Goal: Information Seeking & Learning: Learn about a topic

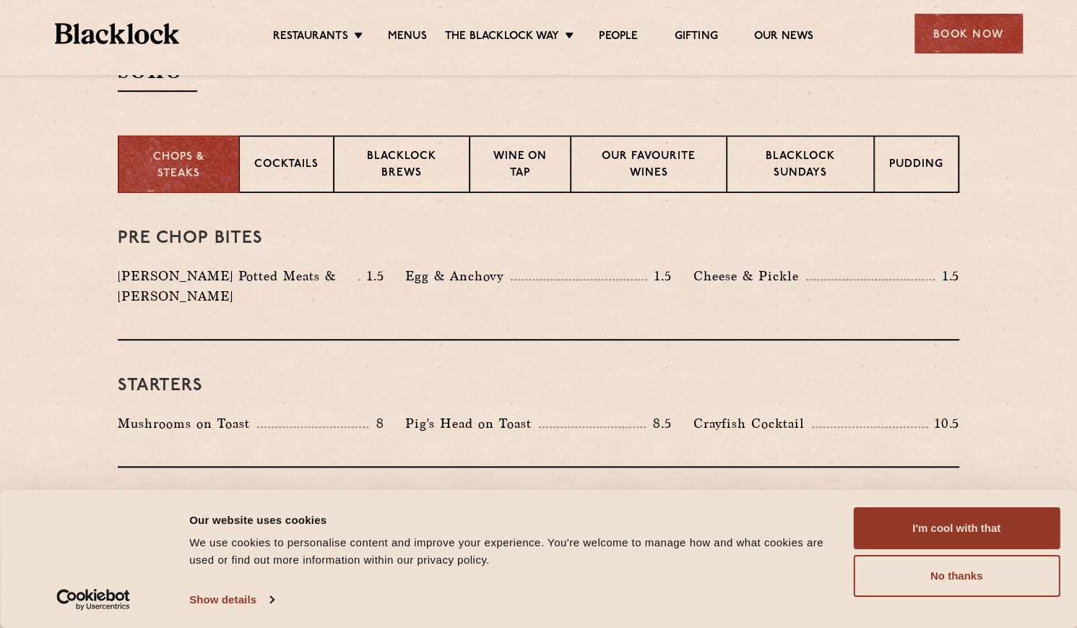
scroll to position [578, 0]
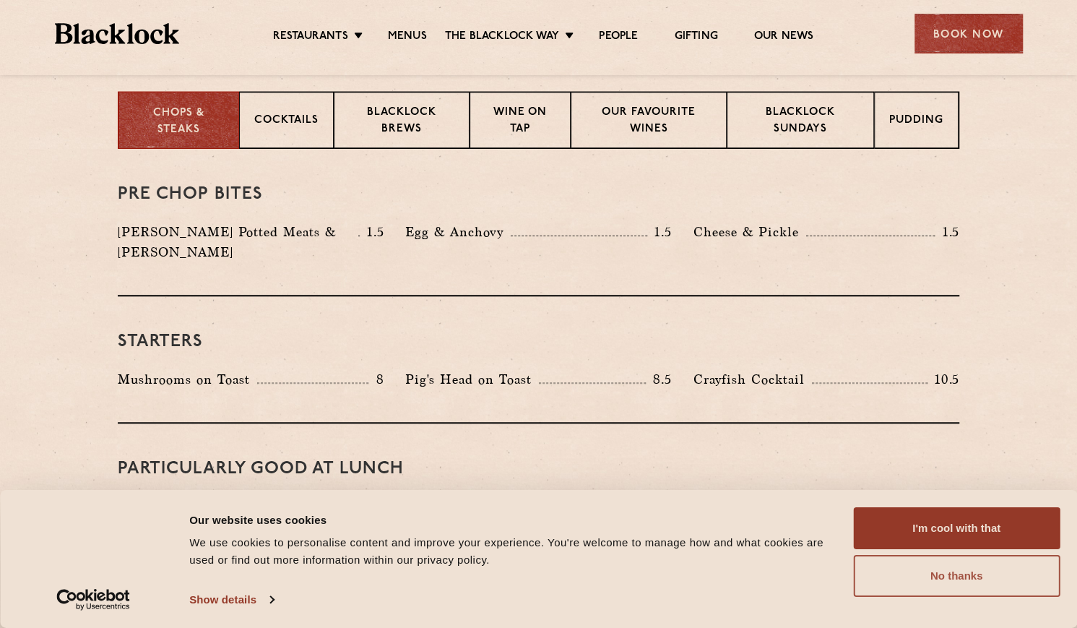
click at [937, 571] on button "No thanks" at bounding box center [956, 576] width 207 height 42
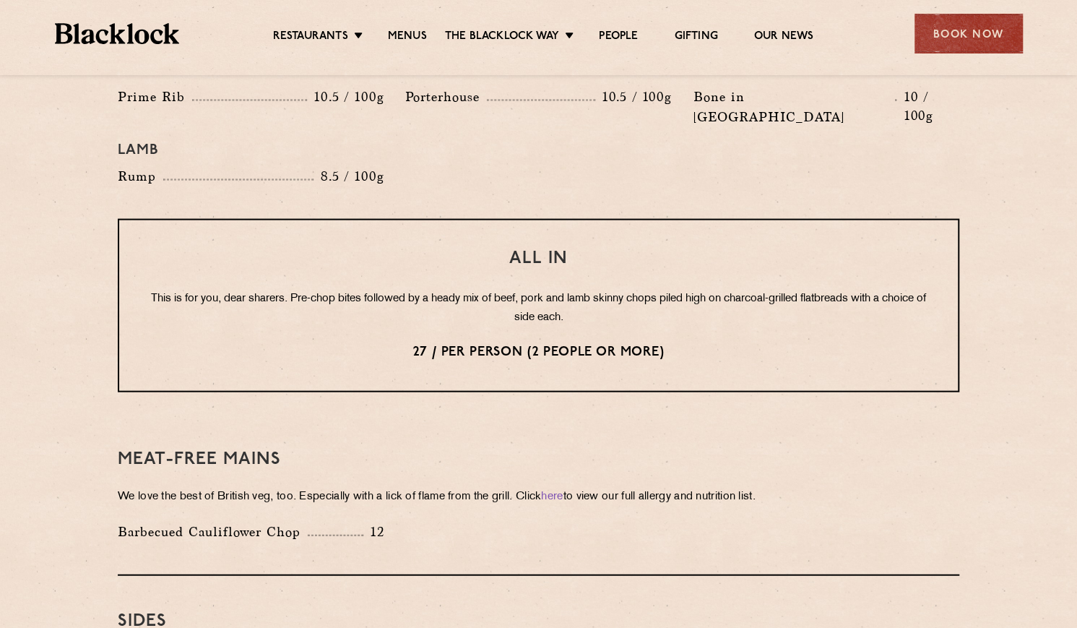
scroll to position [1733, 0]
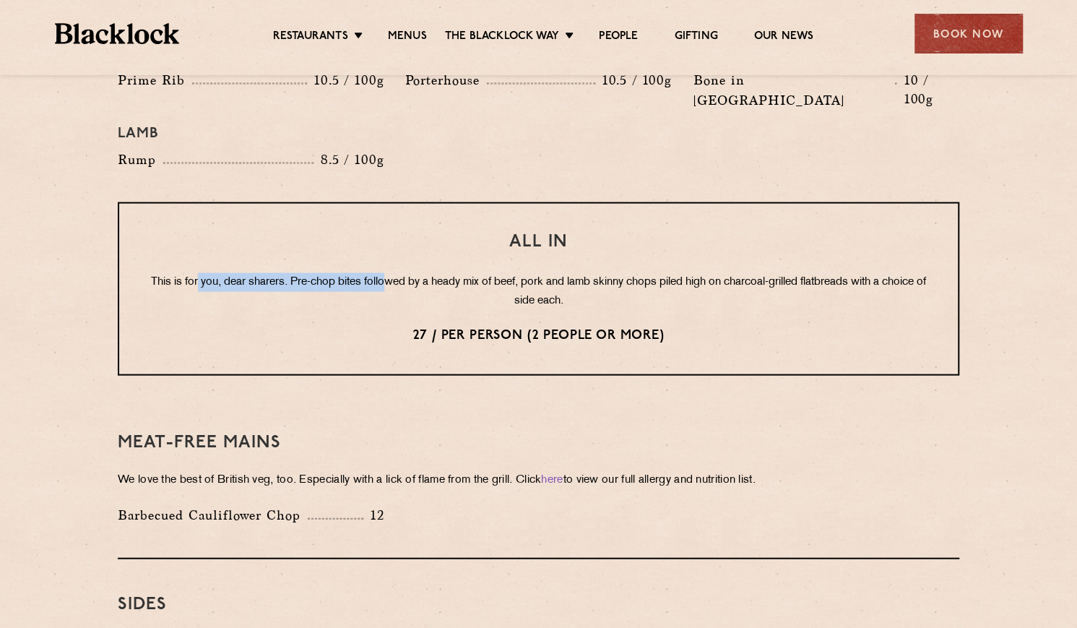
drag, startPoint x: 212, startPoint y: 235, endPoint x: 405, endPoint y: 238, distance: 193.6
click at [405, 273] on p "This is for you, dear sharers. Pre-chop bites followed by a heady mix of beef, …" at bounding box center [538, 292] width 781 height 38
click at [362, 223] on div "All In This is for you, dear sharers. Pre-chop bites followed by a heady mix of…" at bounding box center [538, 288] width 841 height 173
drag, startPoint x: 528, startPoint y: 243, endPoint x: 539, endPoint y: 238, distance: 11.7
click at [554, 273] on p "This is for you, dear sharers. Pre-chop bites followed by a heady mix of beef, …" at bounding box center [538, 292] width 781 height 38
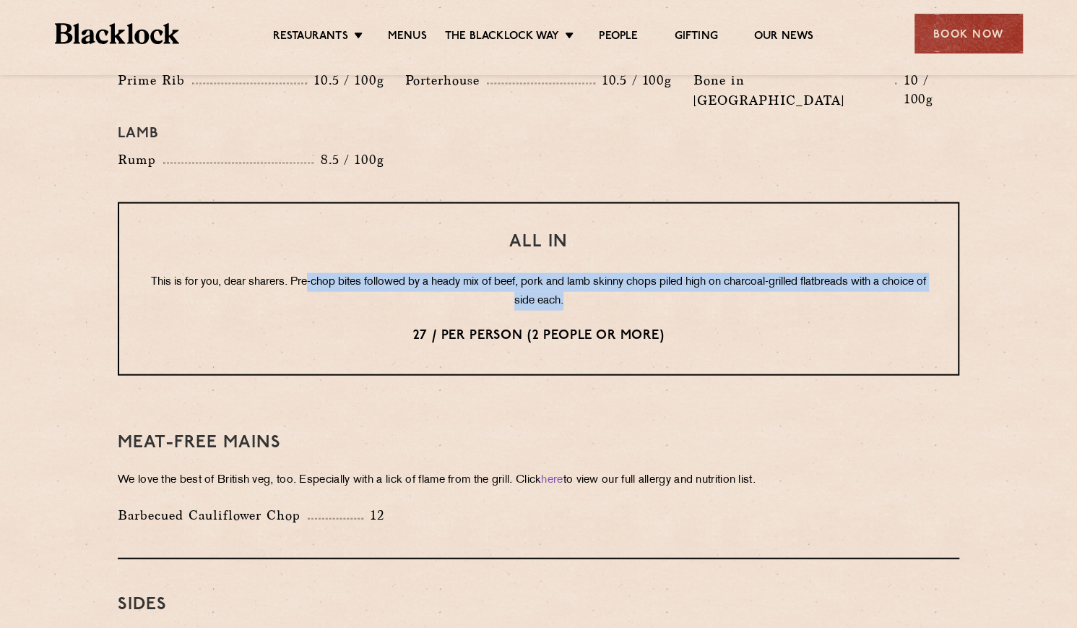
drag, startPoint x: 325, startPoint y: 243, endPoint x: 676, endPoint y: 266, distance: 351.8
click at [676, 273] on p "This is for you, dear sharers. Pre-chop bites followed by a heady mix of beef, …" at bounding box center [538, 292] width 781 height 38
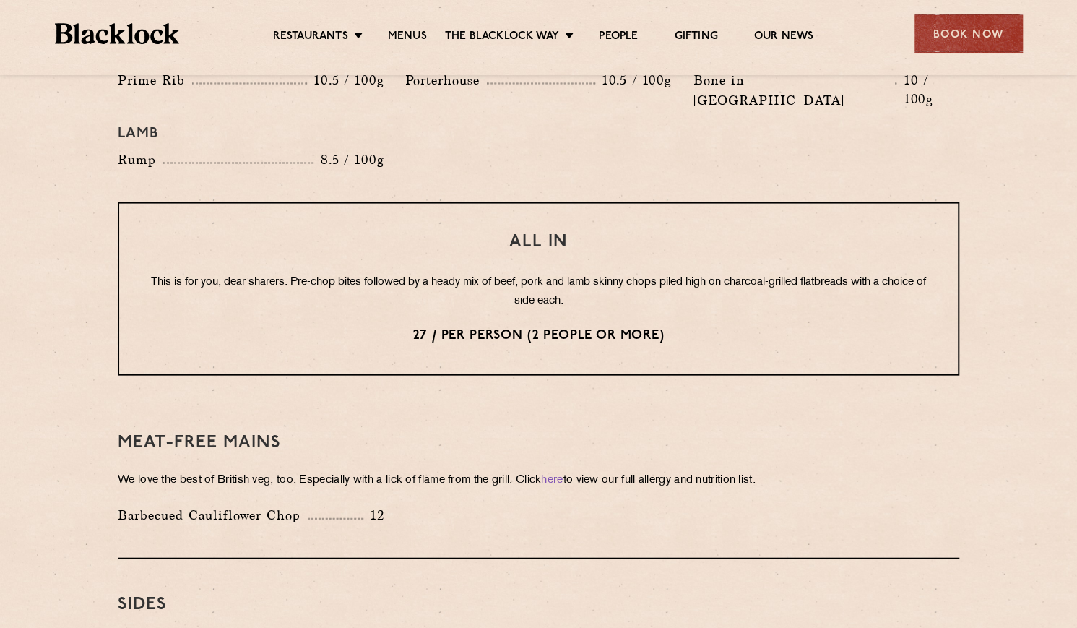
click at [293, 273] on p "This is for you, dear sharers. Pre-chop bites followed by a heady mix of beef, …" at bounding box center [538, 292] width 781 height 38
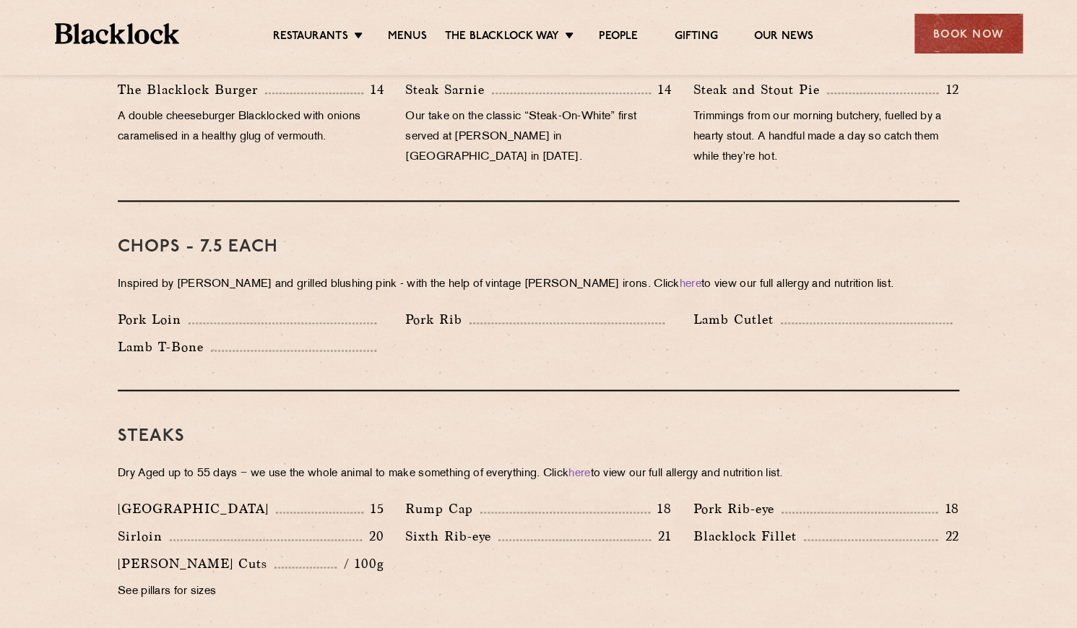
scroll to position [1083, 0]
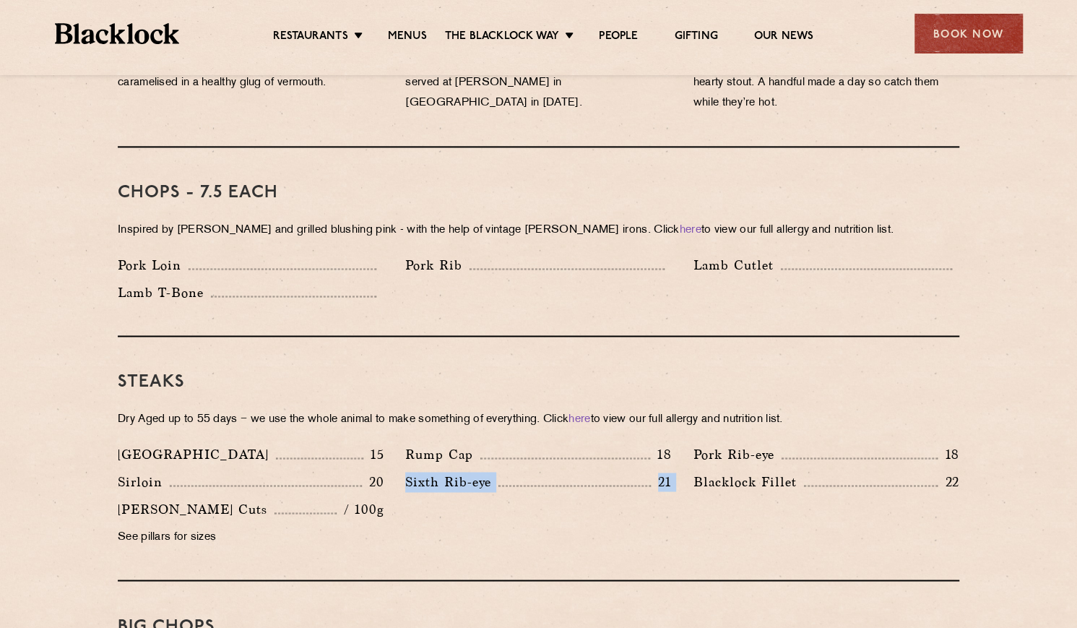
drag, startPoint x: 399, startPoint y: 458, endPoint x: 683, endPoint y: 463, distance: 283.9
click at [683, 463] on div "Denver 15 Rump Cap 18 Pork Rib-eye 18 Sirloin 20 Sixth Rib-eye 21 [PERSON_NAME]…" at bounding box center [538, 499] width 863 height 110
click at [452, 422] on div "Steaks Dry Aged up to 55 days − we use the whole animal to make something of ev…" at bounding box center [538, 459] width 841 height 244
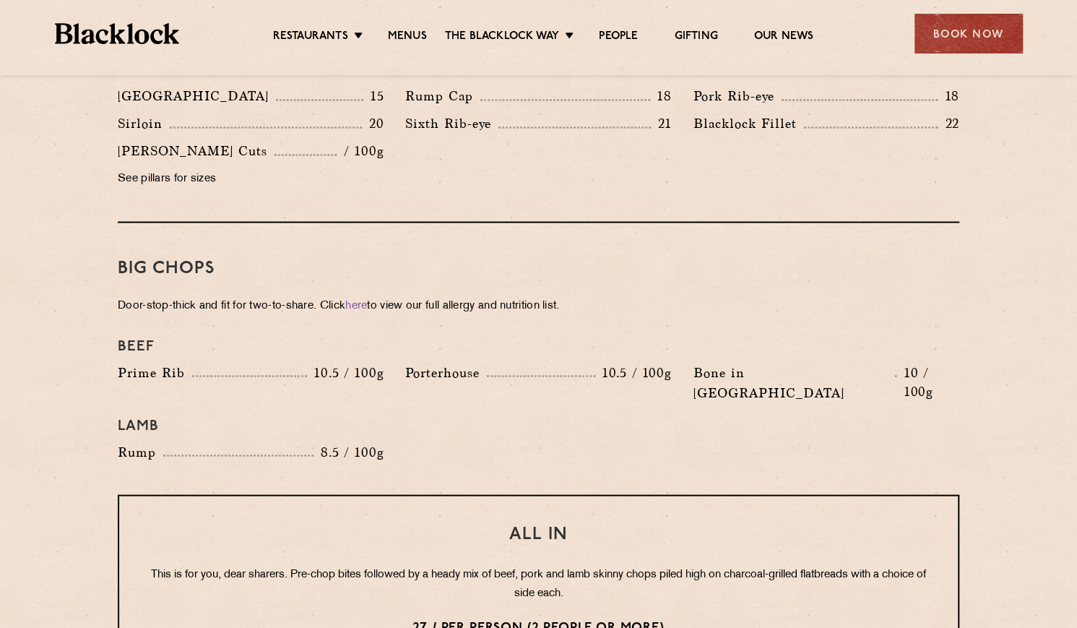
scroll to position [1444, 0]
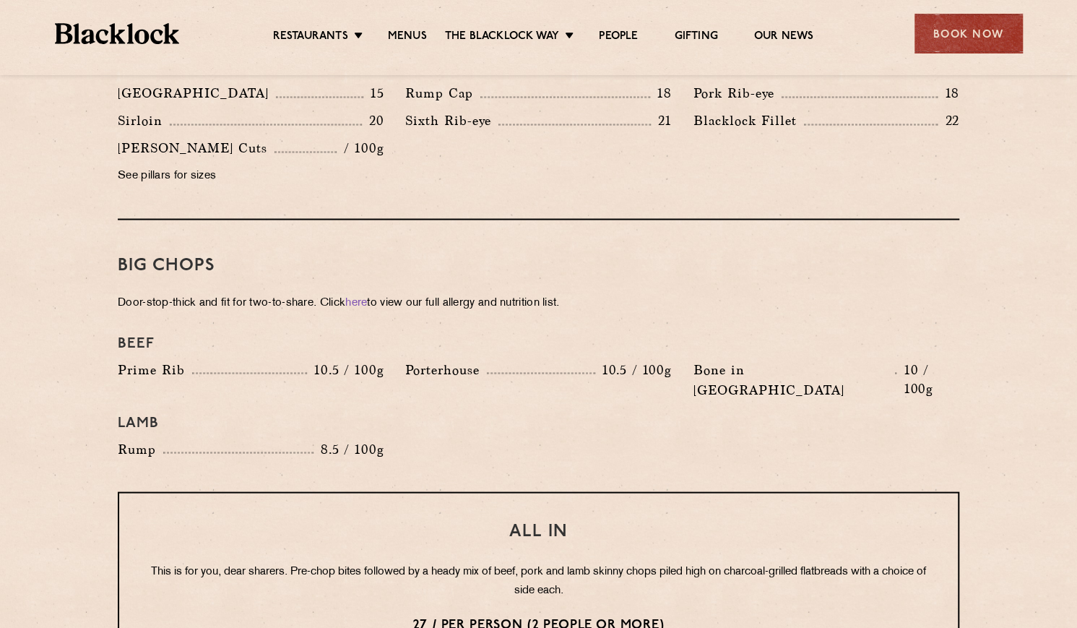
click at [396, 359] on div "Porterhouse 10.5 / 100g" at bounding box center [537, 383] width 287 height 48
click at [272, 359] on div "Prime Rib 10.5 / 100g" at bounding box center [251, 369] width 266 height 20
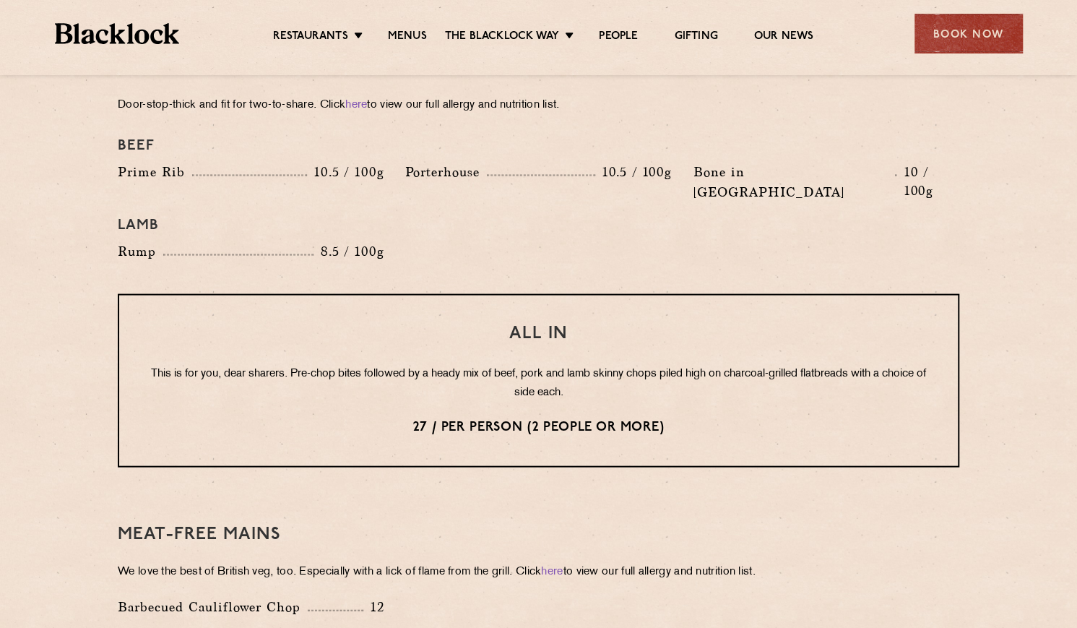
scroll to position [1661, 0]
